Goal: Information Seeking & Learning: Understand process/instructions

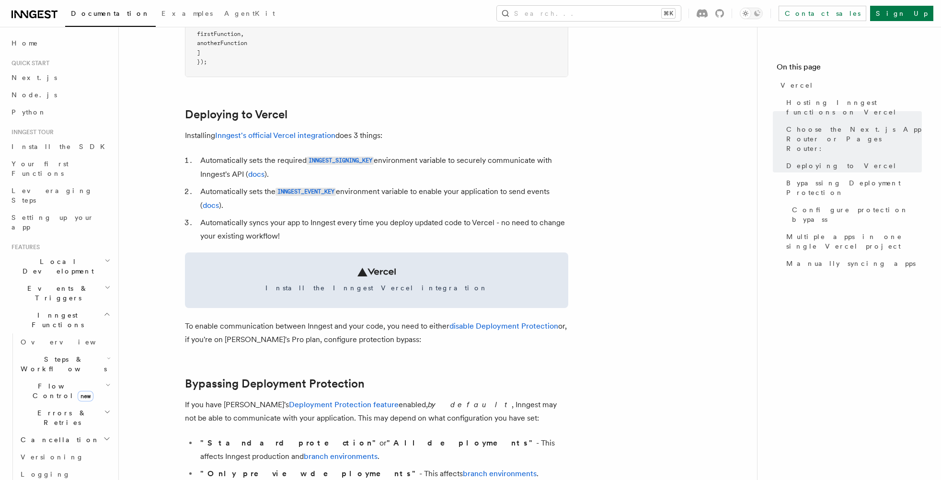
scroll to position [387, 0]
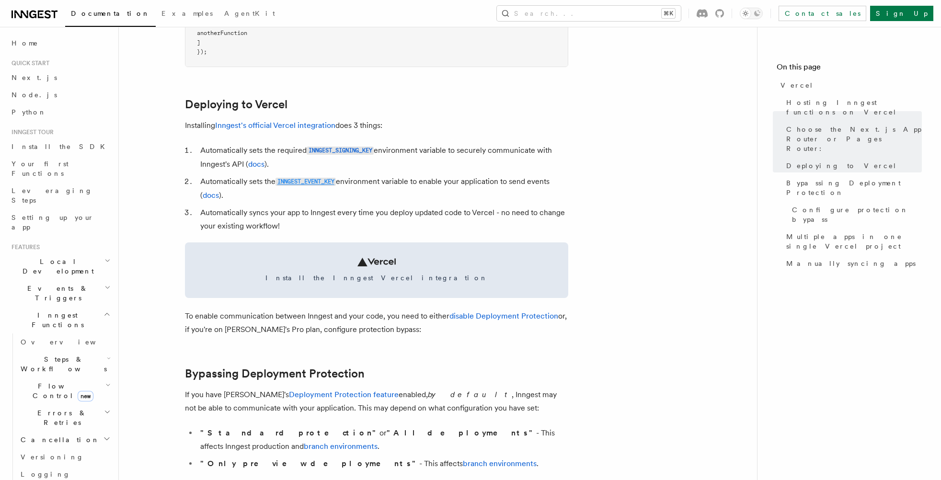
drag, startPoint x: 344, startPoint y: 178, endPoint x: 280, endPoint y: 181, distance: 64.3
click at [280, 181] on li "Automatically sets the INNGEST_EVENT_KEY environment variable to enable your ap…" at bounding box center [382, 188] width 371 height 27
copy li "INNGEST_EVENT_KEY"
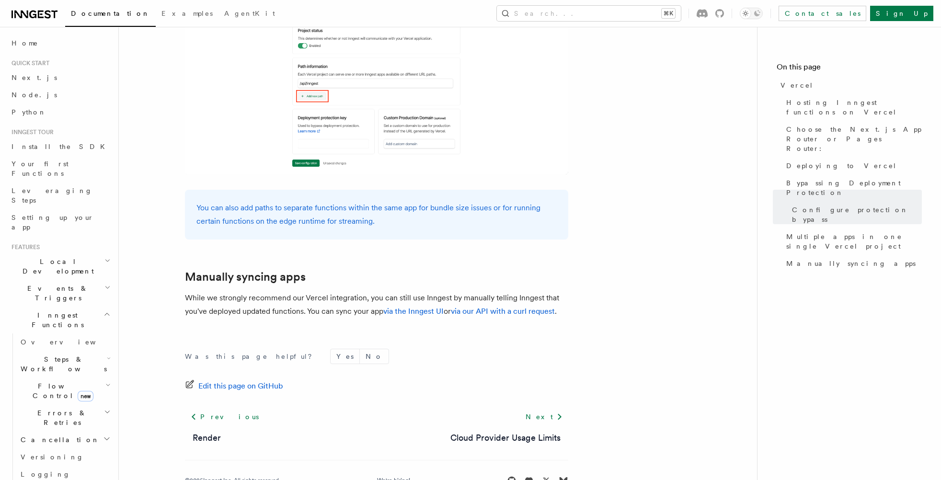
scroll to position [1529, 0]
click at [435, 308] on link "via the Inngest UI" at bounding box center [413, 312] width 60 height 9
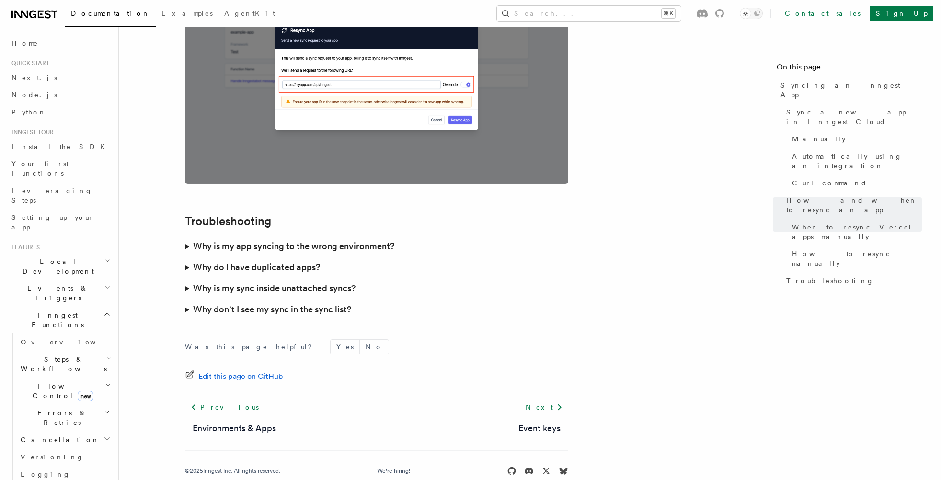
scroll to position [2702, 0]
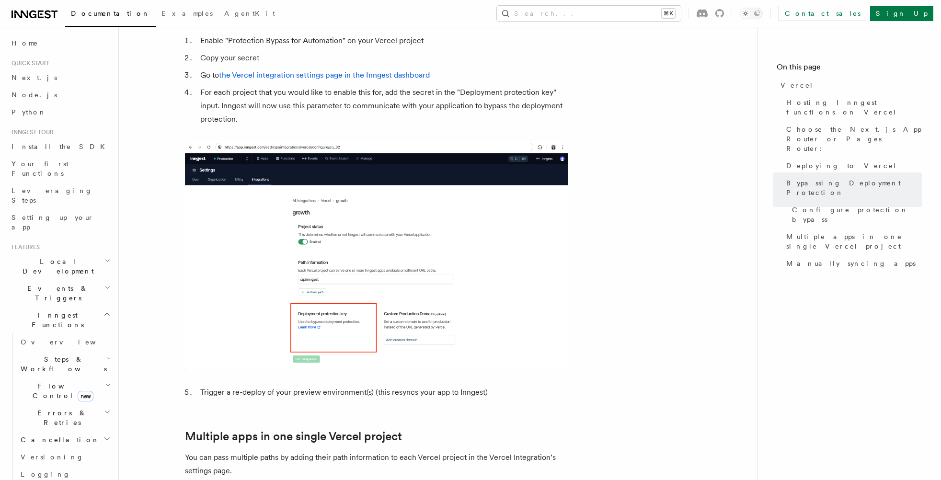
scroll to position [978, 0]
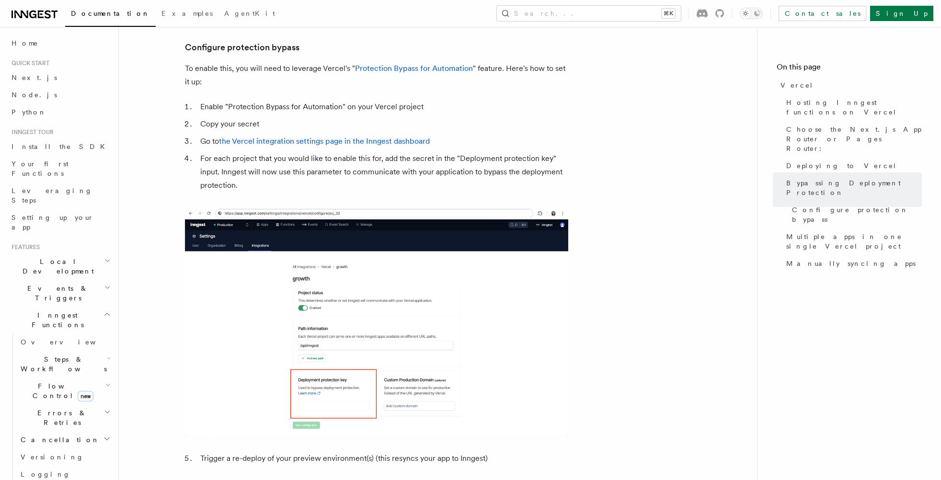
scroll to position [906, 0]
